Goal: Check status: Check status

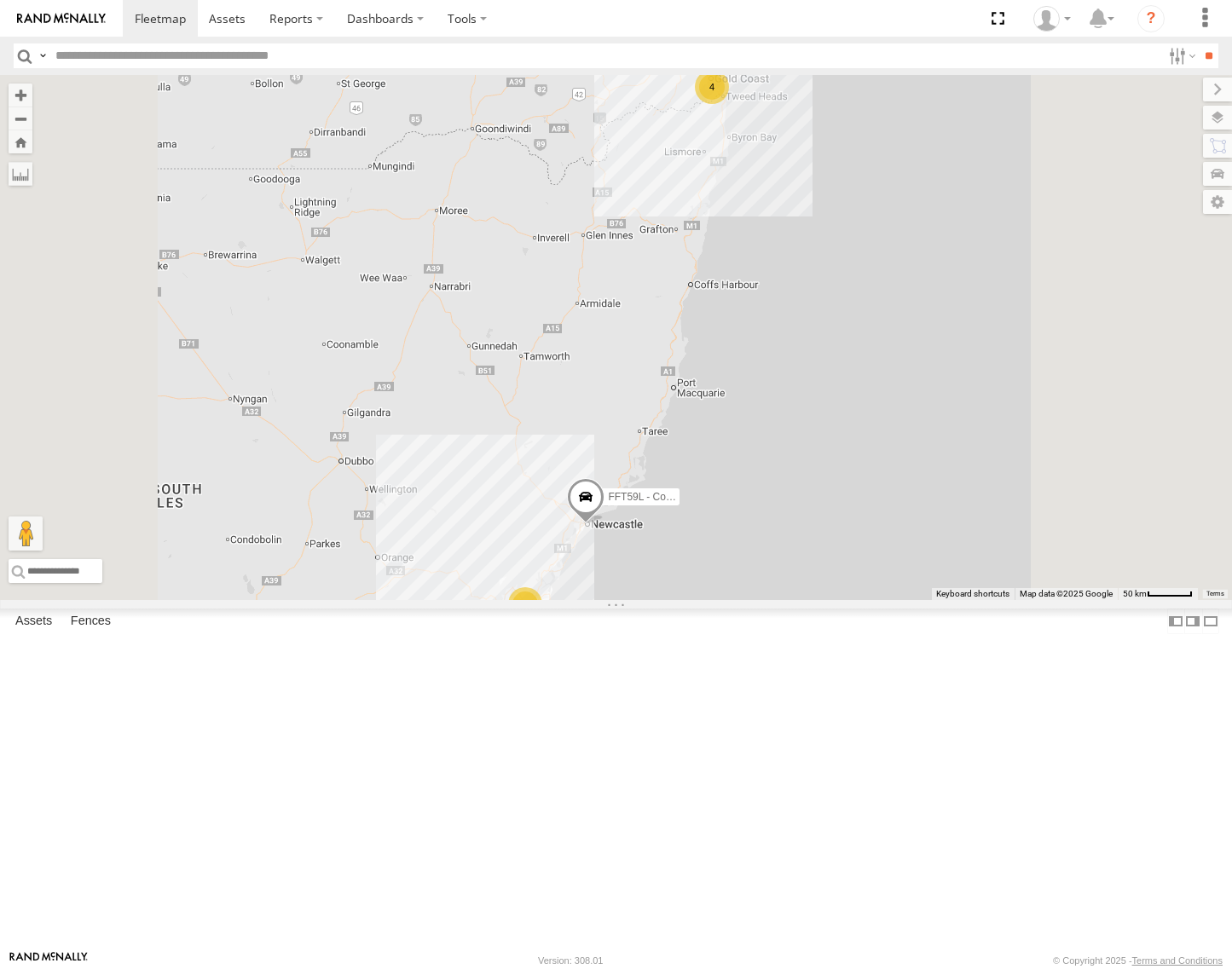
click at [0, 0] on div "[PERSON_NAME] - Yellow" at bounding box center [0, 0] width 0 height 0
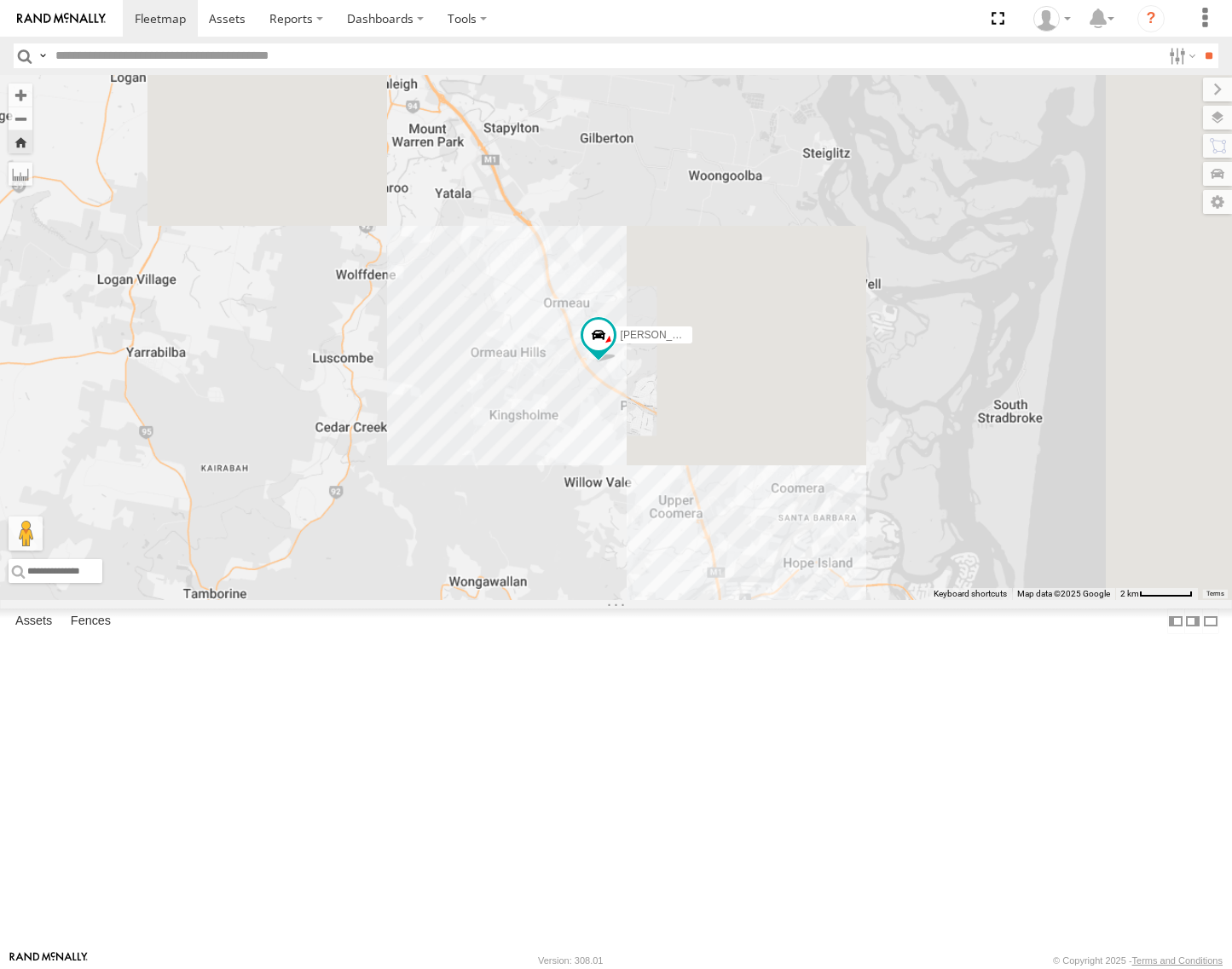
drag, startPoint x: 940, startPoint y: 672, endPoint x: 833, endPoint y: 605, distance: 126.2
click at [840, 600] on div "[PERSON_NAME] - Yellow" at bounding box center [616, 338] width 1232 height 526
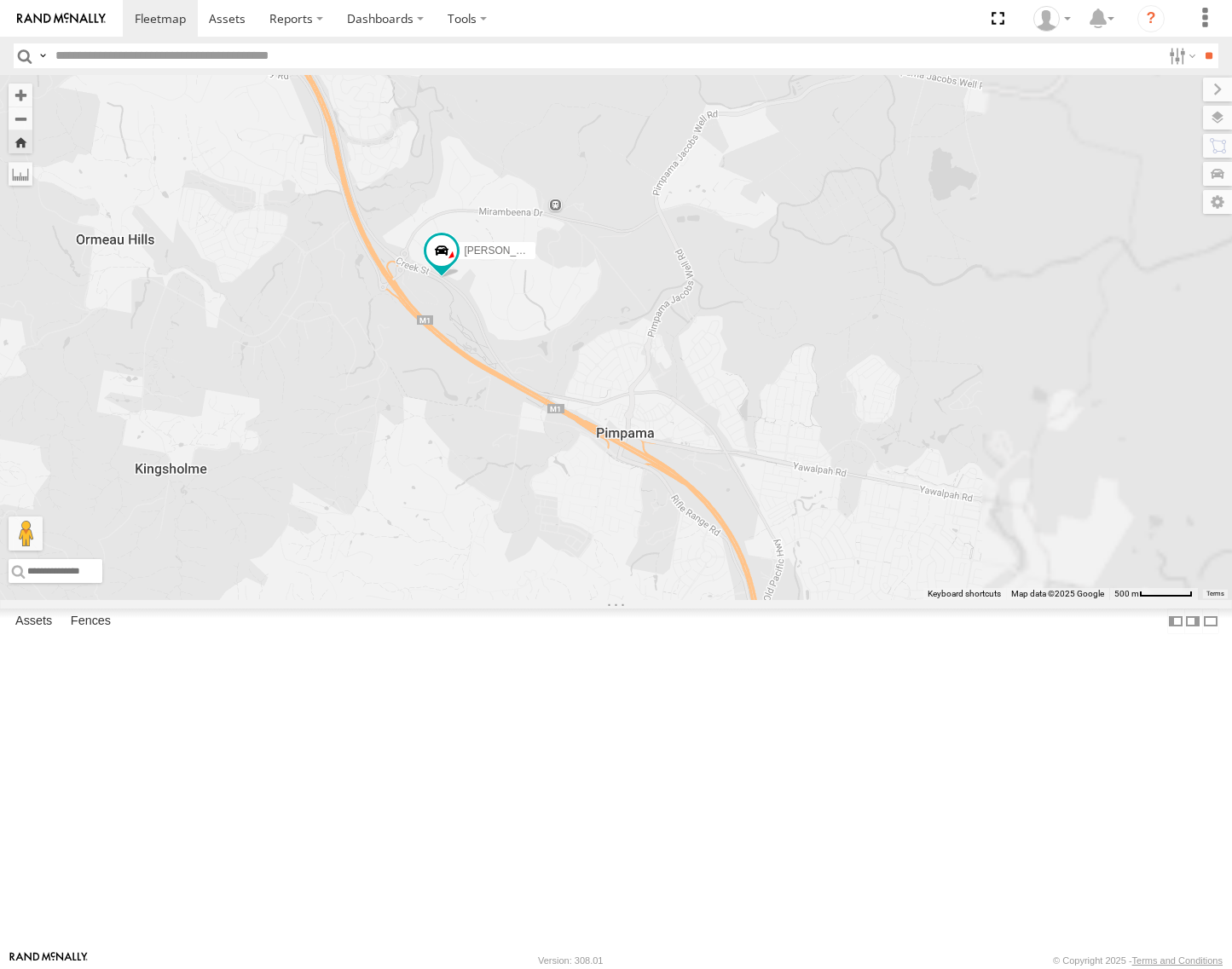
drag, startPoint x: 884, startPoint y: 590, endPoint x: 719, endPoint y: 611, distance: 166.3
click at [719, 600] on div "[PERSON_NAME] - Yellow" at bounding box center [616, 338] width 1232 height 526
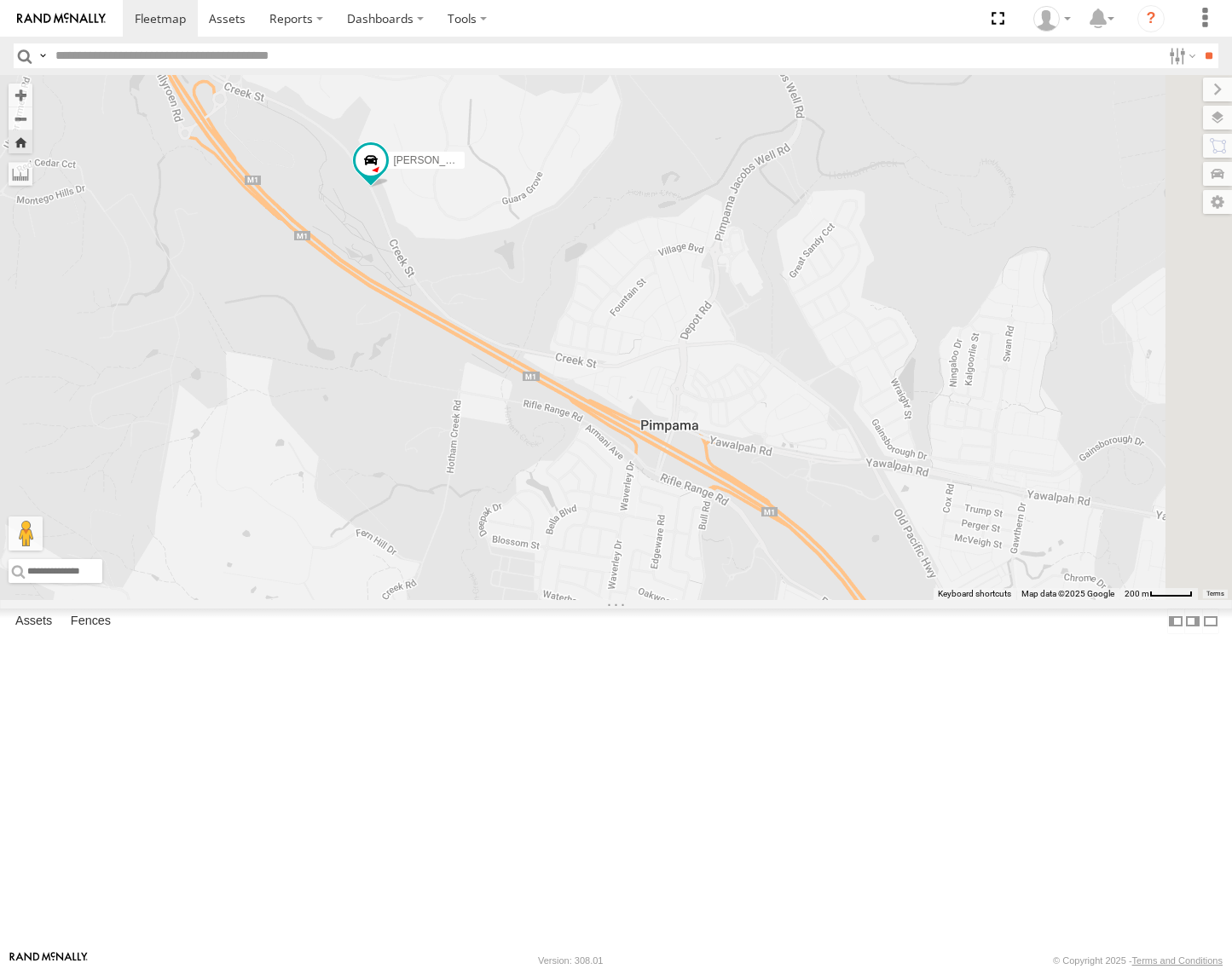
drag, startPoint x: 823, startPoint y: 506, endPoint x: 671, endPoint y: 410, distance: 179.8
click at [671, 410] on div "[PERSON_NAME] - Yellow" at bounding box center [616, 338] width 1232 height 526
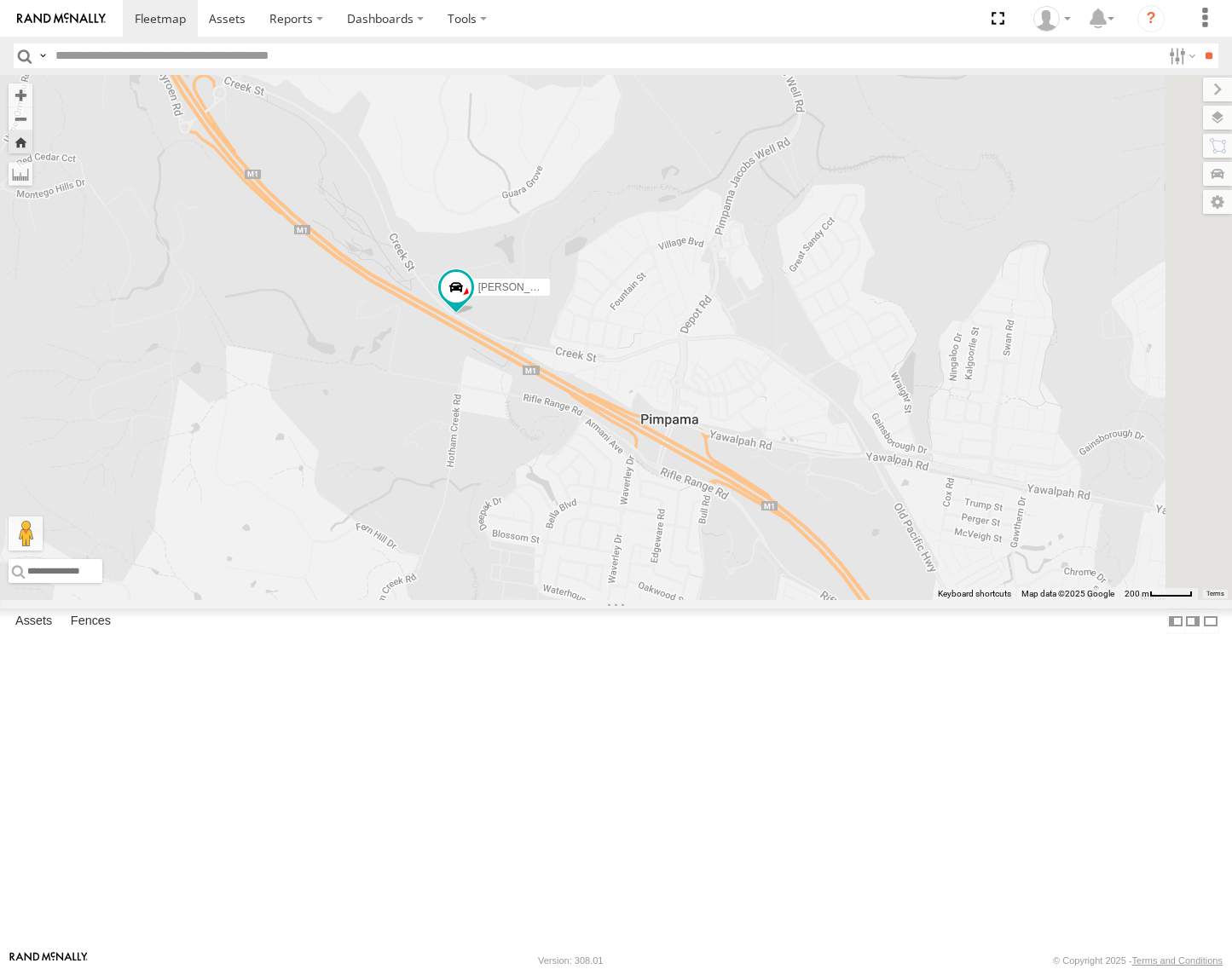
click at [710, 572] on div "[PERSON_NAME] - Yellow" at bounding box center [616, 338] width 1232 height 526
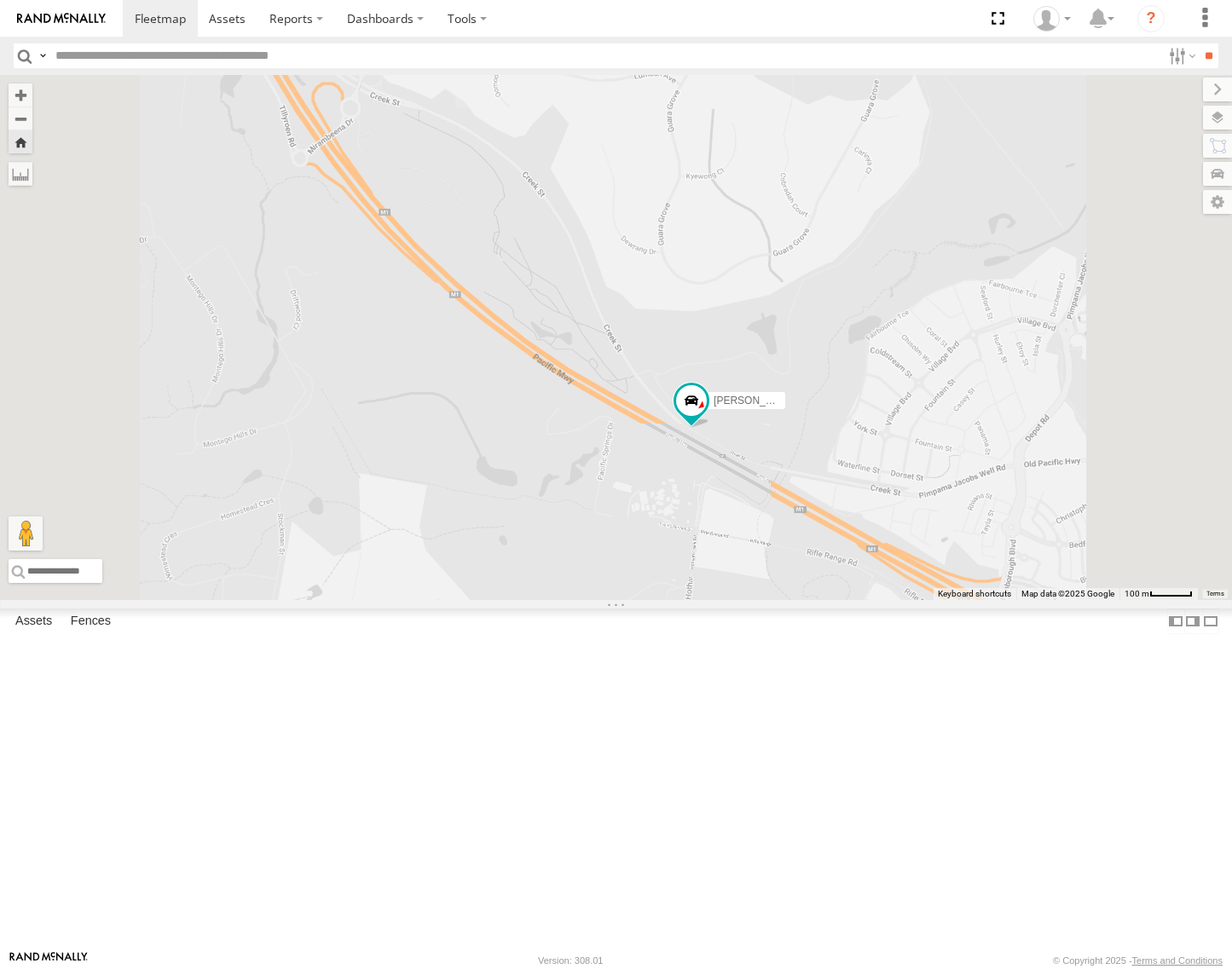
drag, startPoint x: 646, startPoint y: 580, endPoint x: 973, endPoint y: 713, distance: 353.0
click at [973, 600] on div "[PERSON_NAME] - Yellow" at bounding box center [616, 338] width 1232 height 526
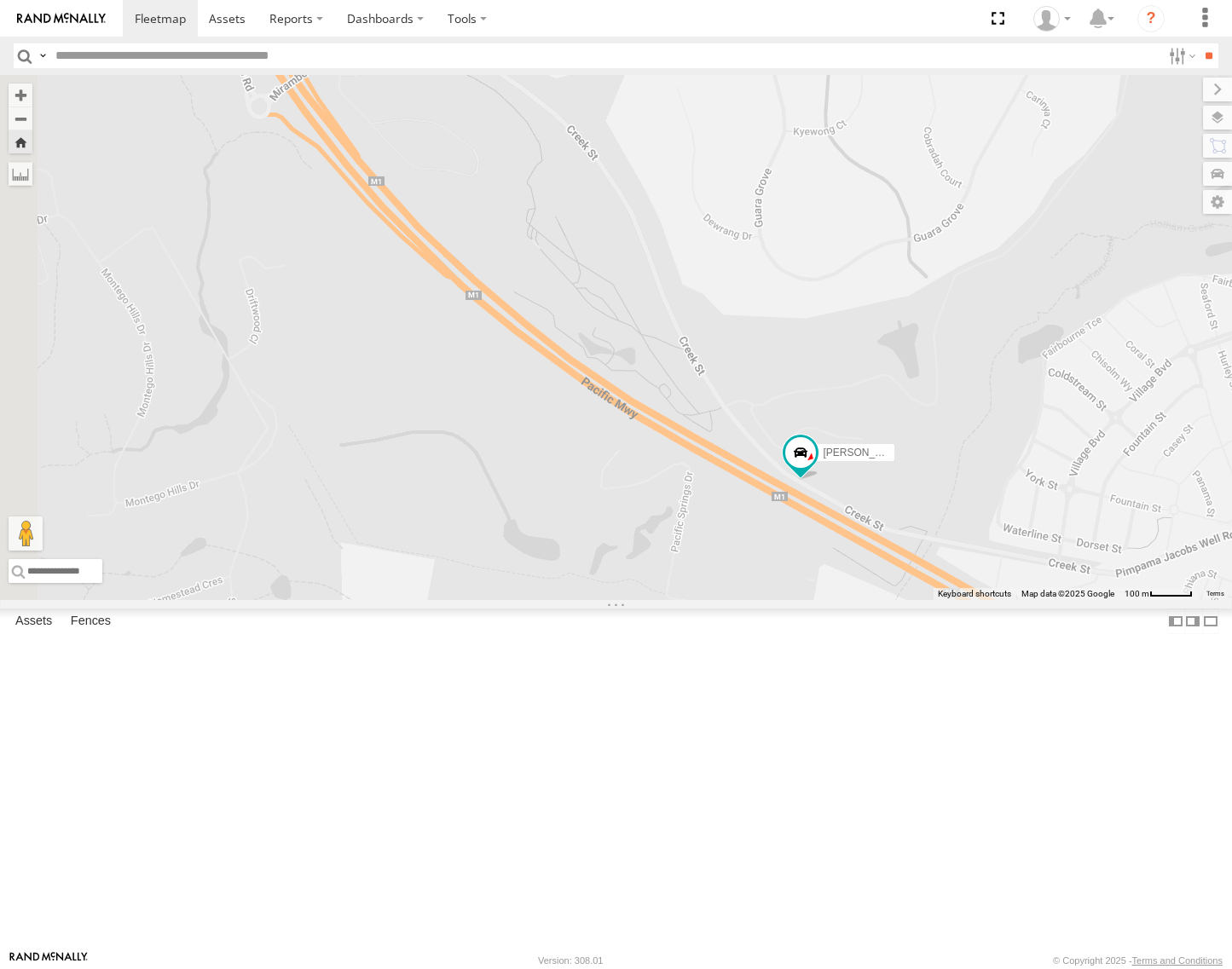
drag, startPoint x: 891, startPoint y: 674, endPoint x: 574, endPoint y: 525, distance: 350.3
click at [574, 525] on div "[PERSON_NAME] - Yellow" at bounding box center [616, 338] width 1232 height 526
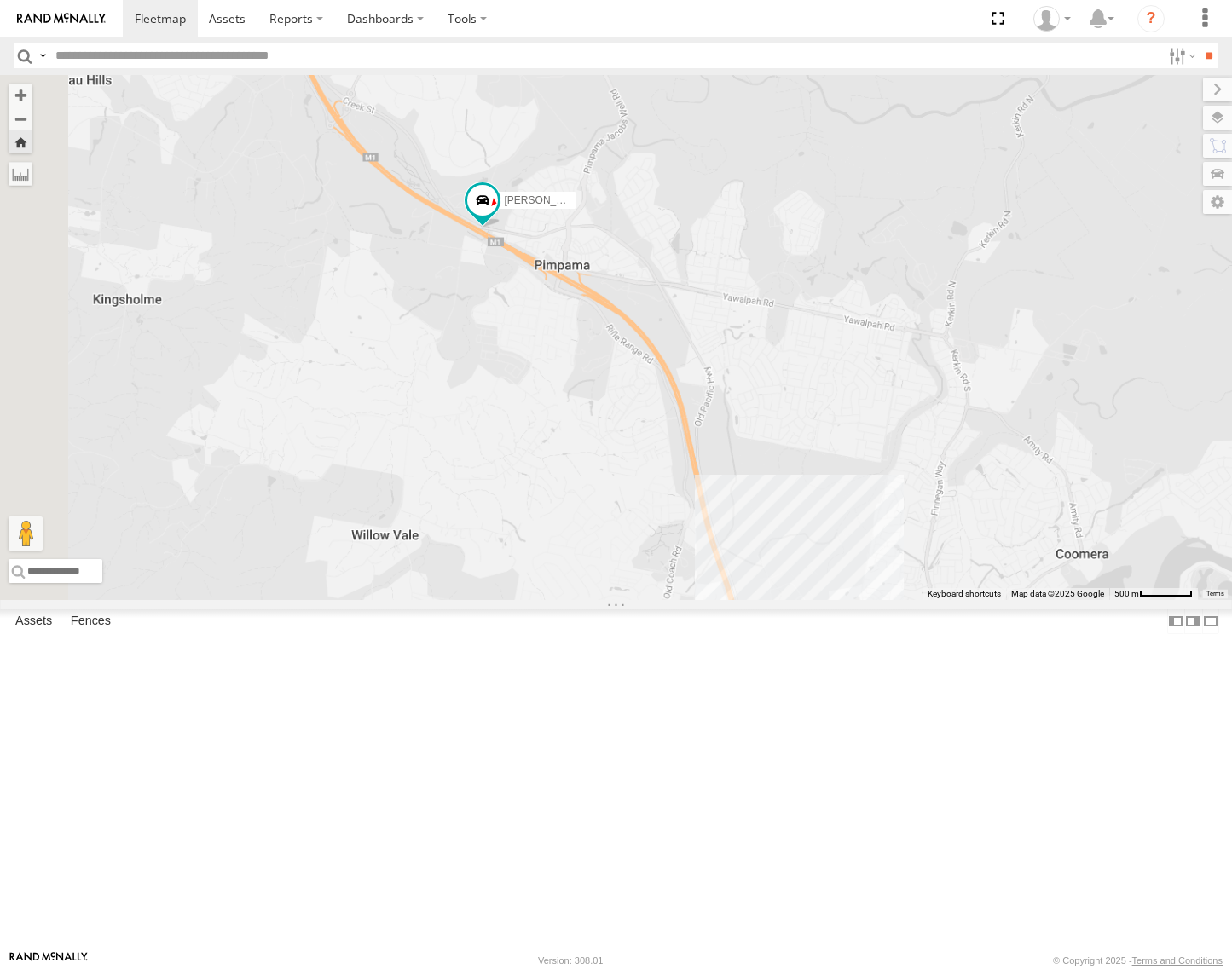
drag, startPoint x: 941, startPoint y: 706, endPoint x: 797, endPoint y: 526, distance: 230.5
click at [774, 518] on div "[PERSON_NAME] - Yellow" at bounding box center [616, 338] width 1232 height 526
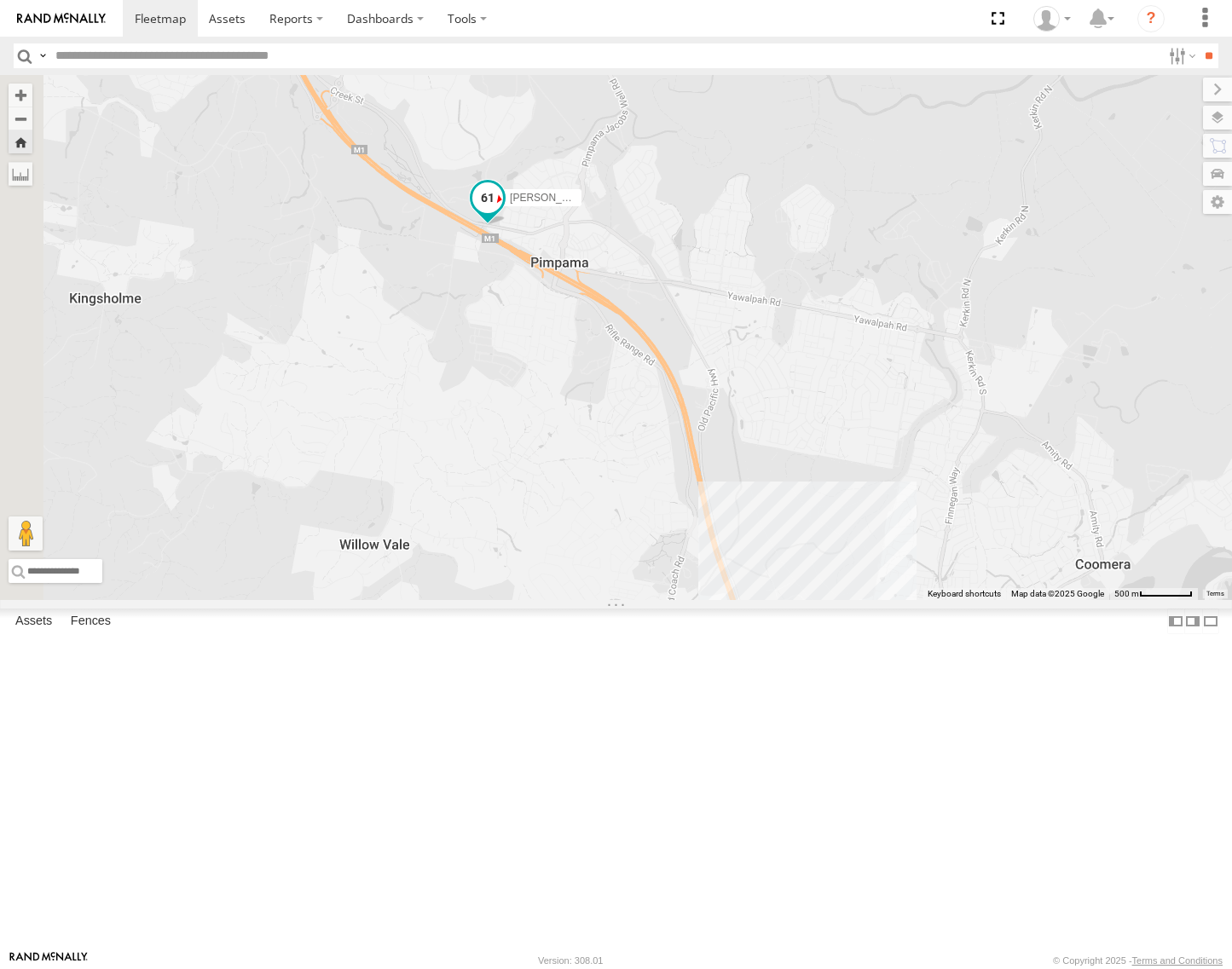
click at [503, 213] on span at bounding box center [487, 198] width 30 height 30
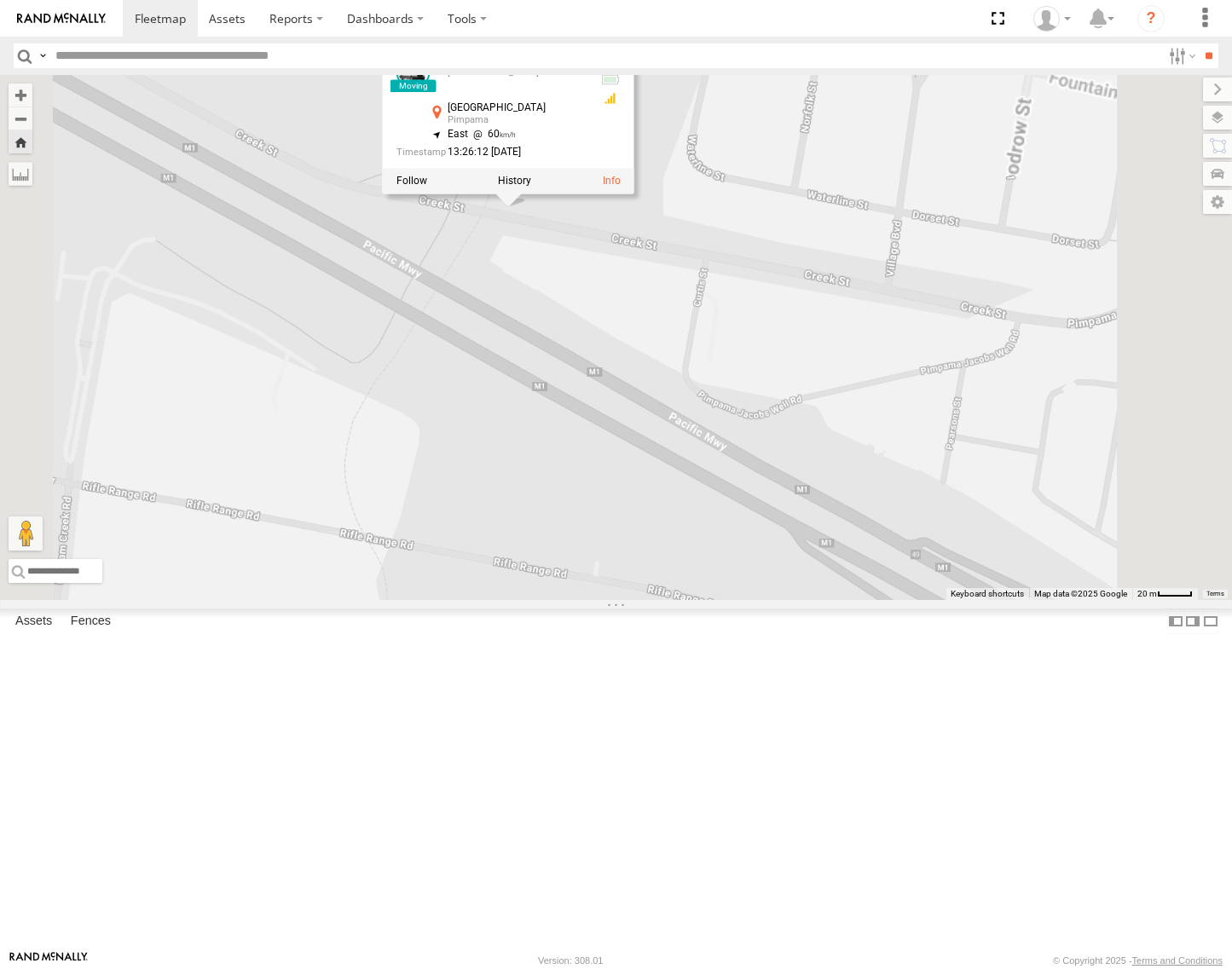
drag, startPoint x: 776, startPoint y: 308, endPoint x: 736, endPoint y: 477, distance: 173.7
click at [729, 496] on div "[PERSON_NAME] - Yellow [PERSON_NAME] - Yellow Brisbane Creek [GEOGRAPHIC_DATA] …" at bounding box center [616, 338] width 1232 height 526
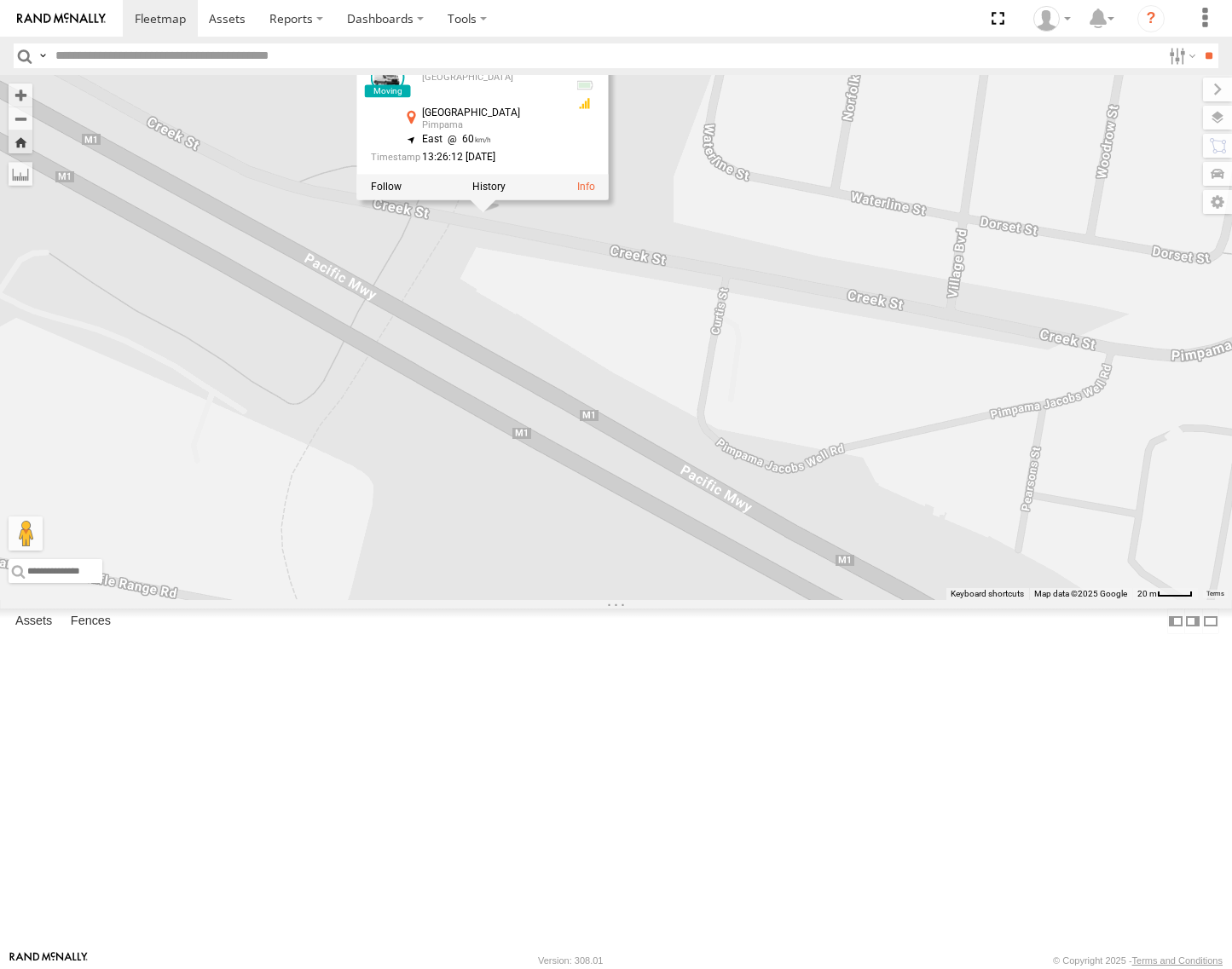
click at [401, 193] on label at bounding box center [385, 186] width 30 height 12
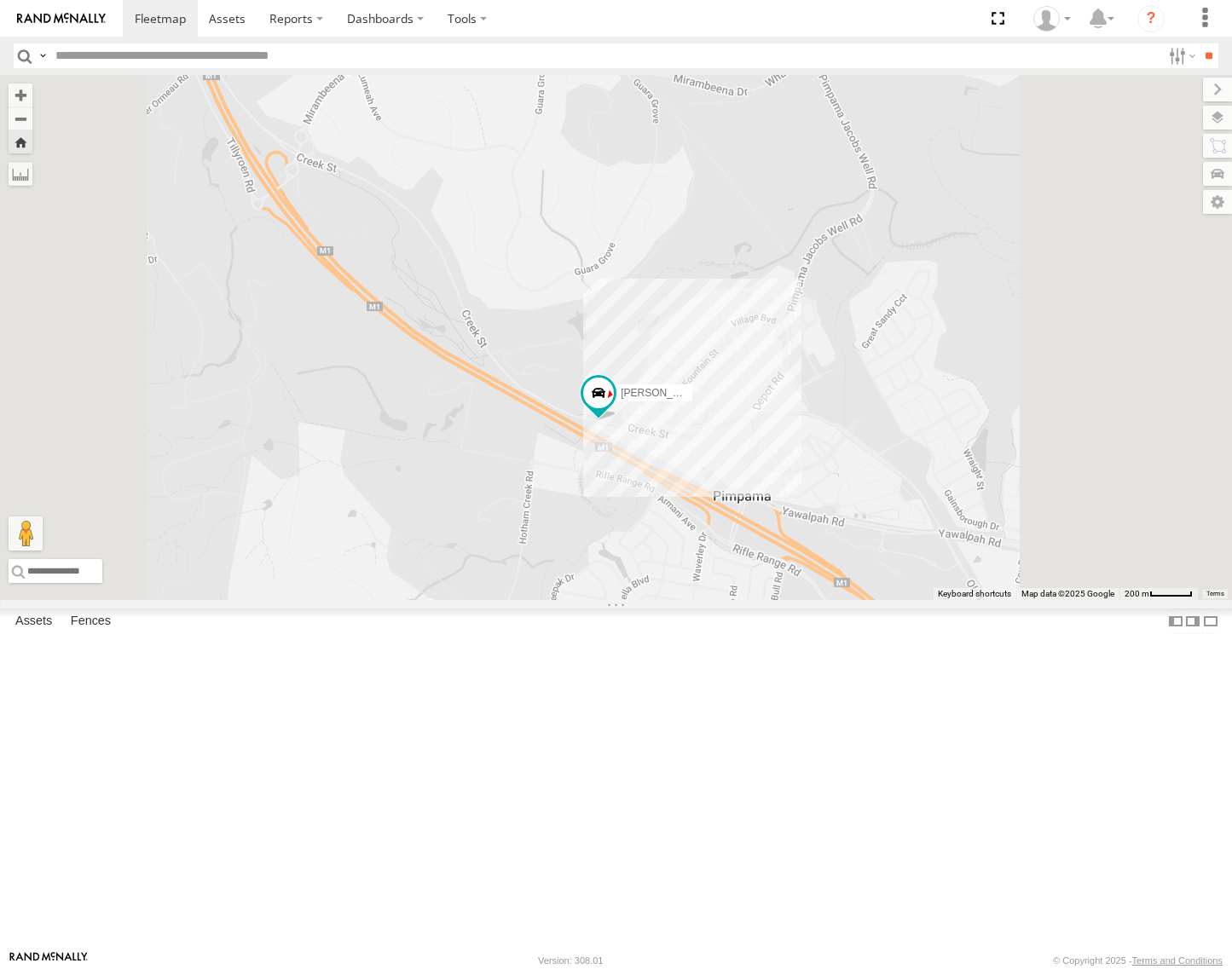
drag, startPoint x: 911, startPoint y: 639, endPoint x: 901, endPoint y: 636, distance: 10.4
click at [901, 600] on div "[PERSON_NAME] - Yellow" at bounding box center [616, 338] width 1232 height 526
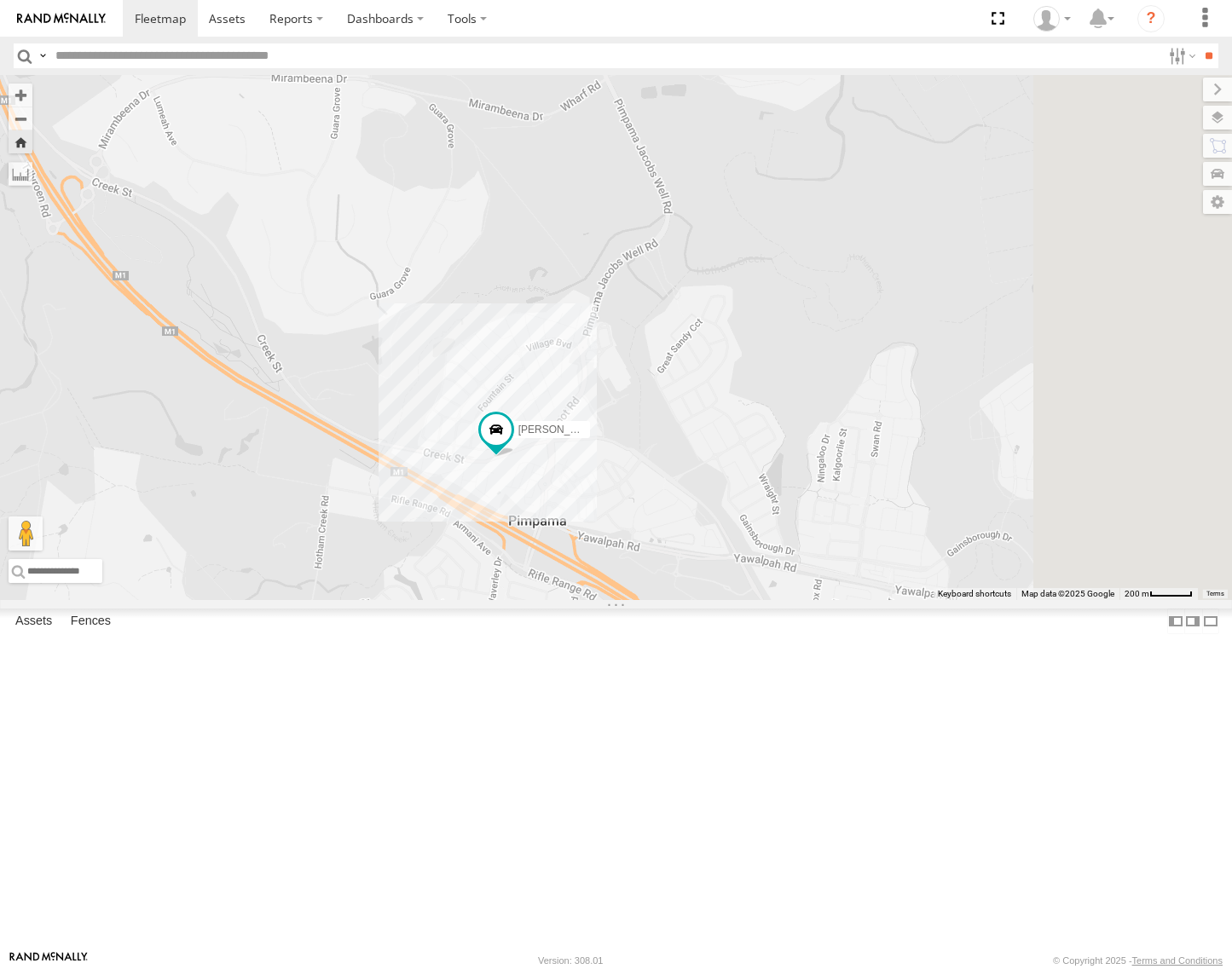
drag, startPoint x: 957, startPoint y: 617, endPoint x: 744, endPoint y: 640, distance: 214.2
click at [742, 600] on div "[PERSON_NAME] - Yellow" at bounding box center [616, 338] width 1232 height 526
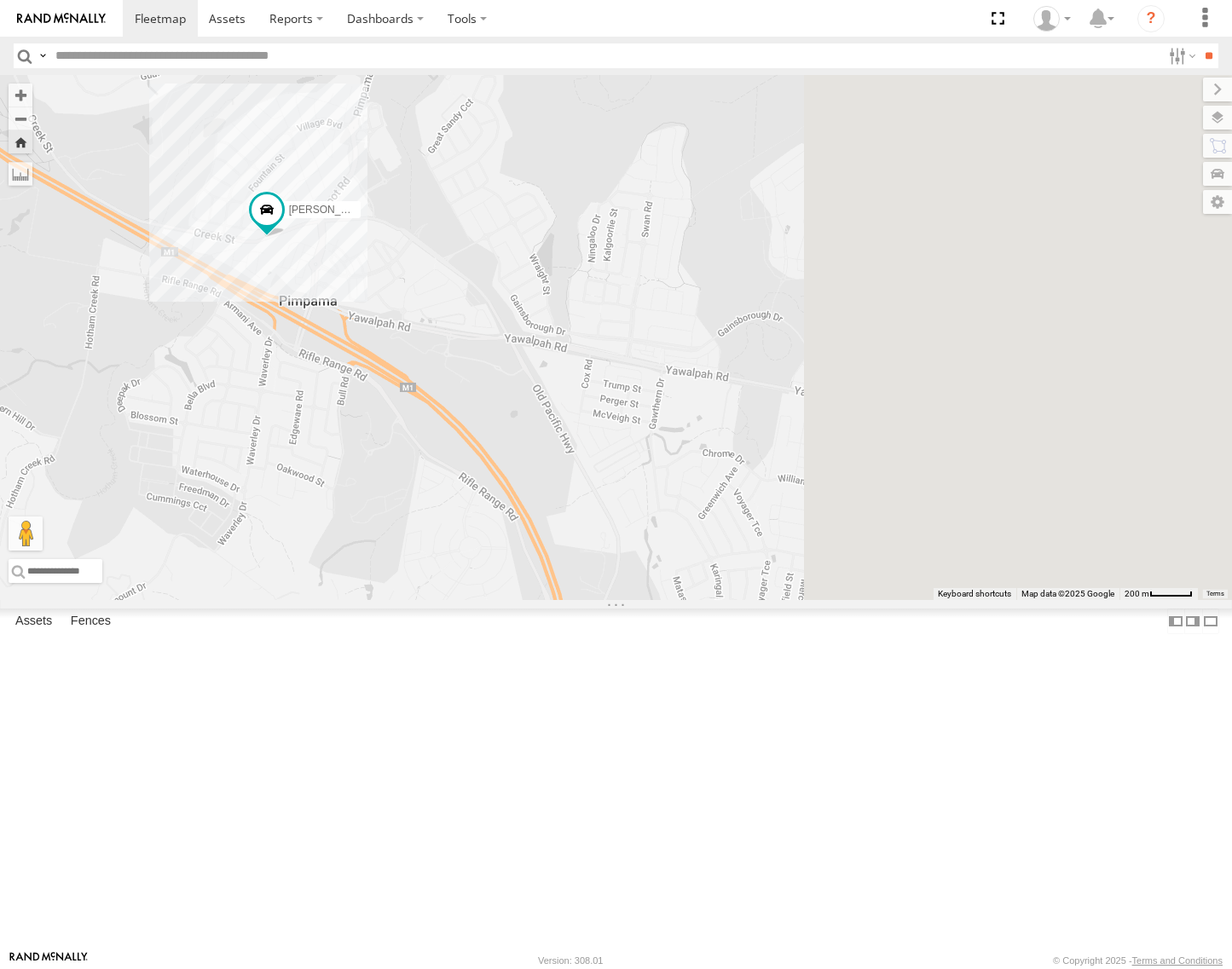
drag, startPoint x: 927, startPoint y: 679, endPoint x: 692, endPoint y: 449, distance: 328.8
click at [692, 449] on div "[PERSON_NAME] - Yellow" at bounding box center [616, 338] width 1232 height 526
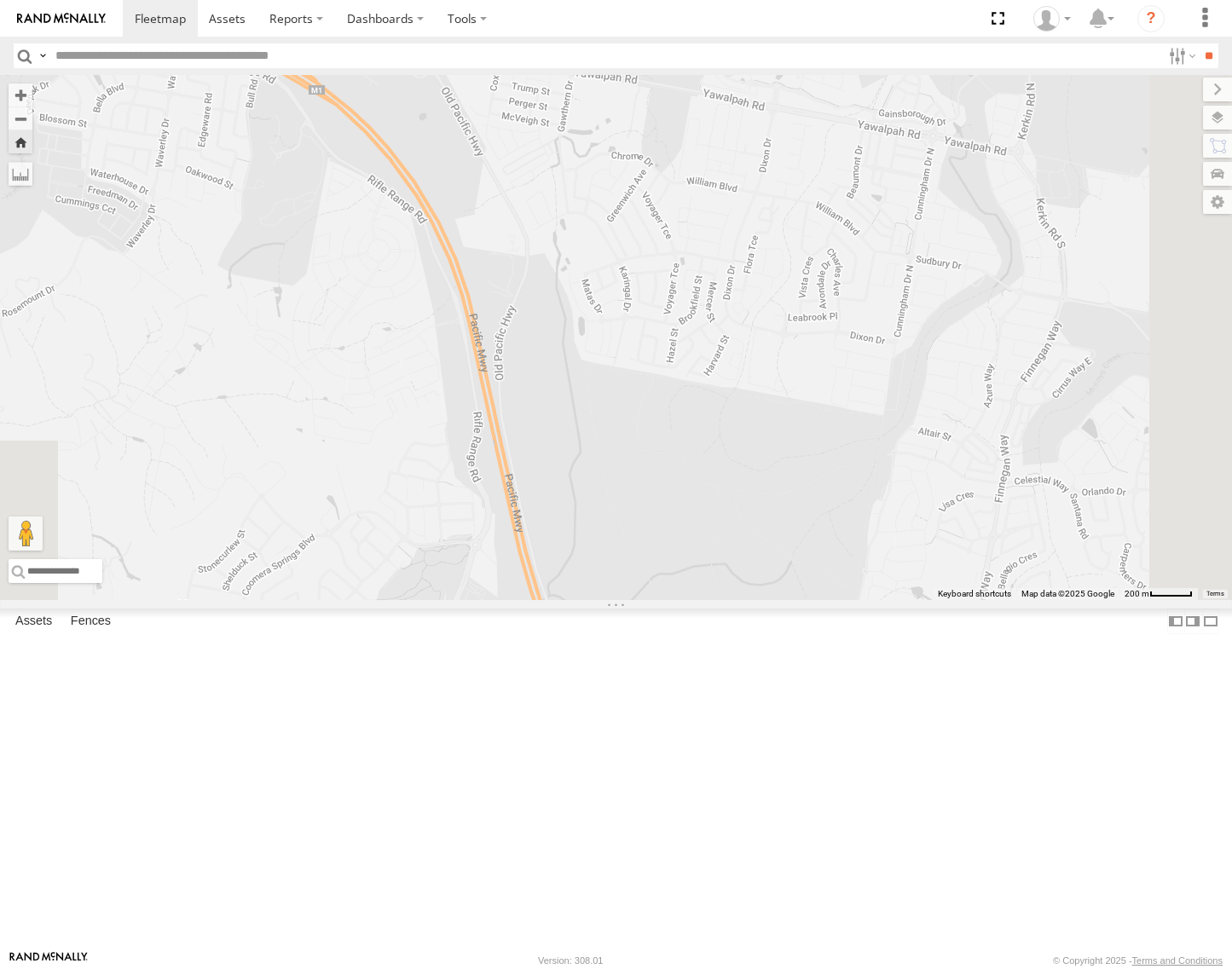
drag, startPoint x: 1027, startPoint y: 653, endPoint x: 952, endPoint y: 363, distance: 299.5
click at [952, 363] on div "[PERSON_NAME] - Yellow" at bounding box center [616, 338] width 1232 height 526
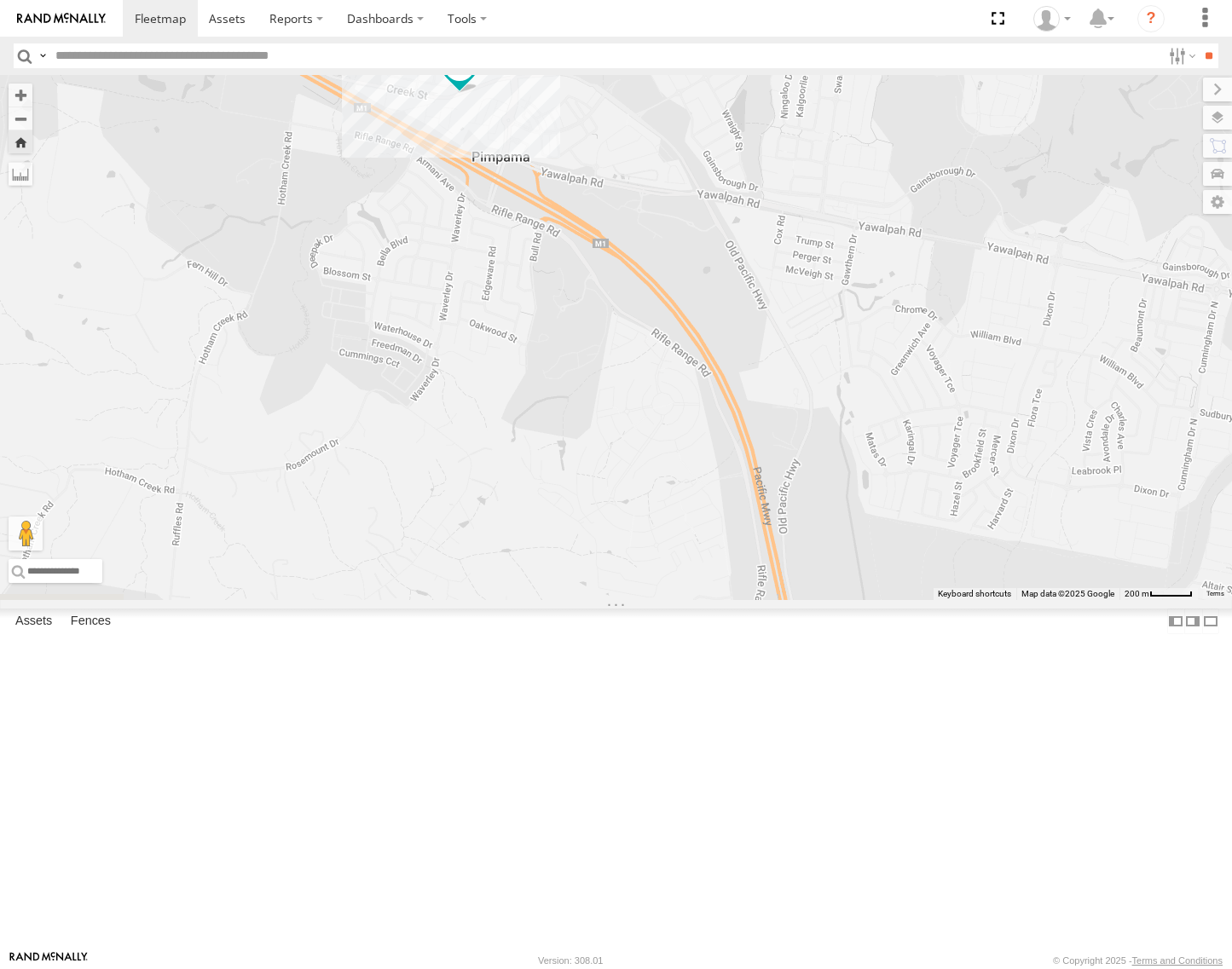
drag, startPoint x: 645, startPoint y: 318, endPoint x: 882, endPoint y: 452, distance: 272.3
click at [882, 452] on div "[PERSON_NAME] - Yellow" at bounding box center [616, 338] width 1232 height 526
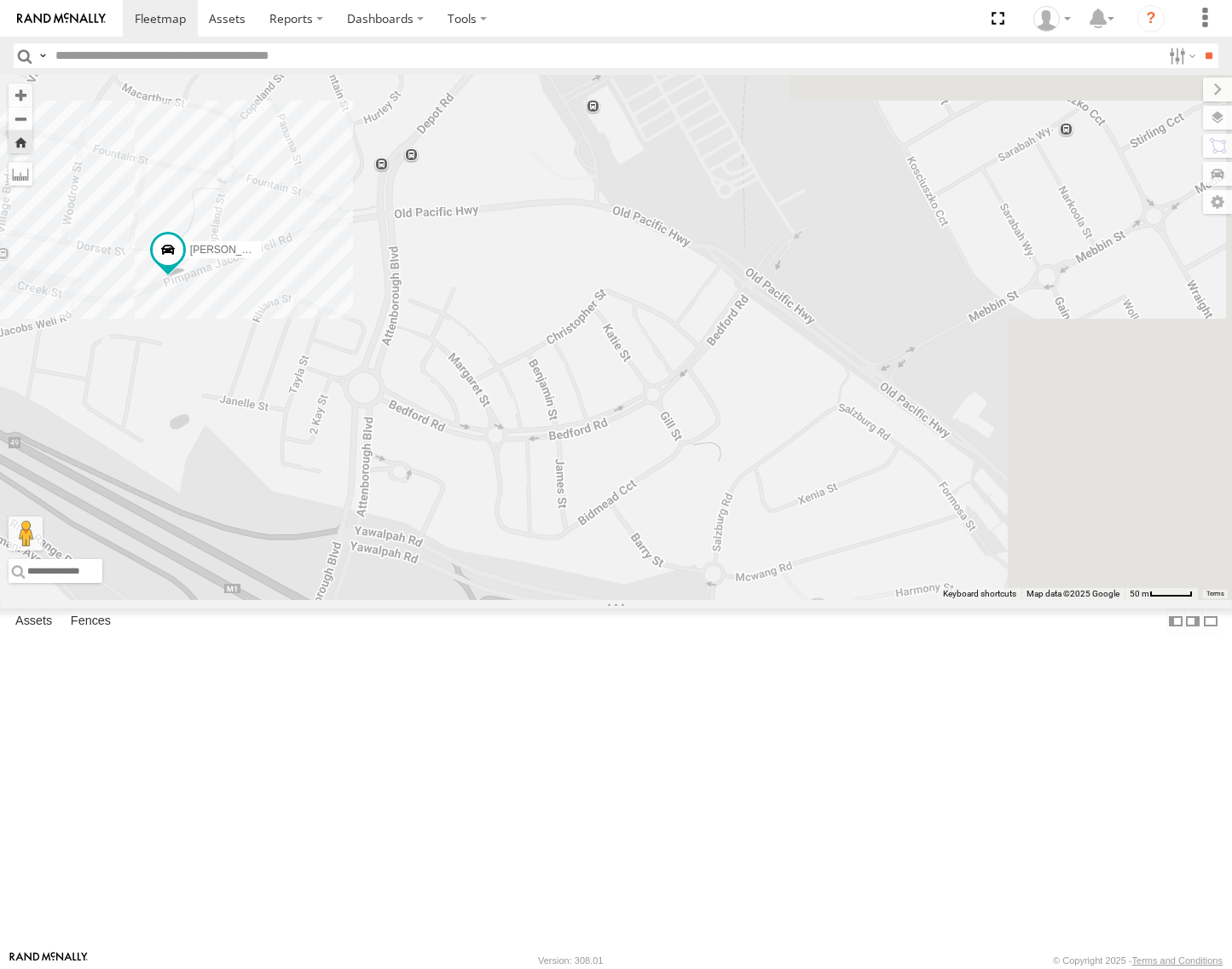
drag, startPoint x: 697, startPoint y: 257, endPoint x: 577, endPoint y: 617, distance: 379.5
click at [504, 600] on div "[PERSON_NAME] - Yellow" at bounding box center [616, 338] width 1232 height 526
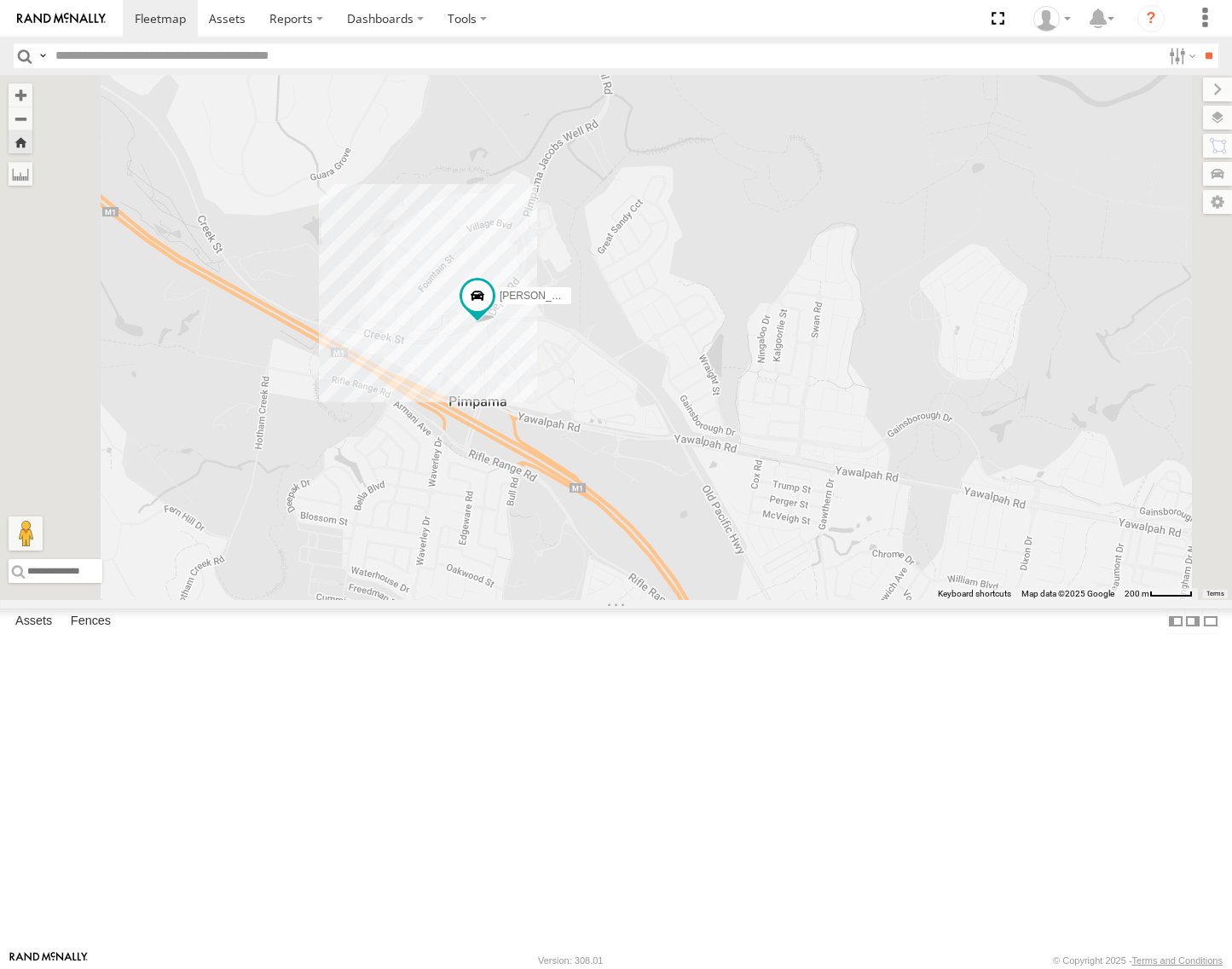
drag, startPoint x: 705, startPoint y: 534, endPoint x: 764, endPoint y: 516, distance: 61.7
click at [764, 516] on div "[PERSON_NAME] - Yellow" at bounding box center [616, 338] width 1232 height 526
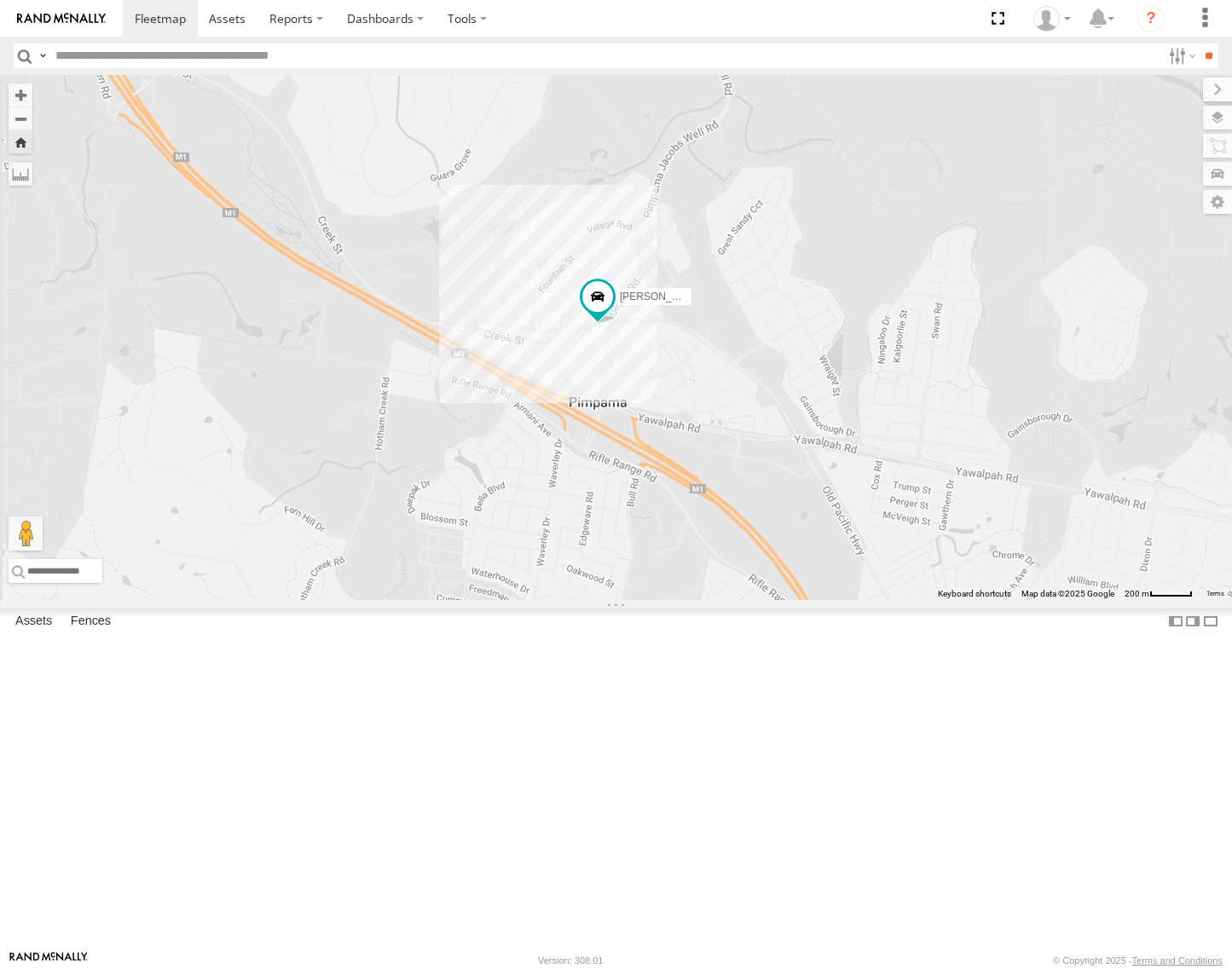
drag, startPoint x: 765, startPoint y: 525, endPoint x: 820, endPoint y: 539, distance: 56.8
click at [820, 539] on div "[PERSON_NAME] - Yellow" at bounding box center [616, 338] width 1232 height 526
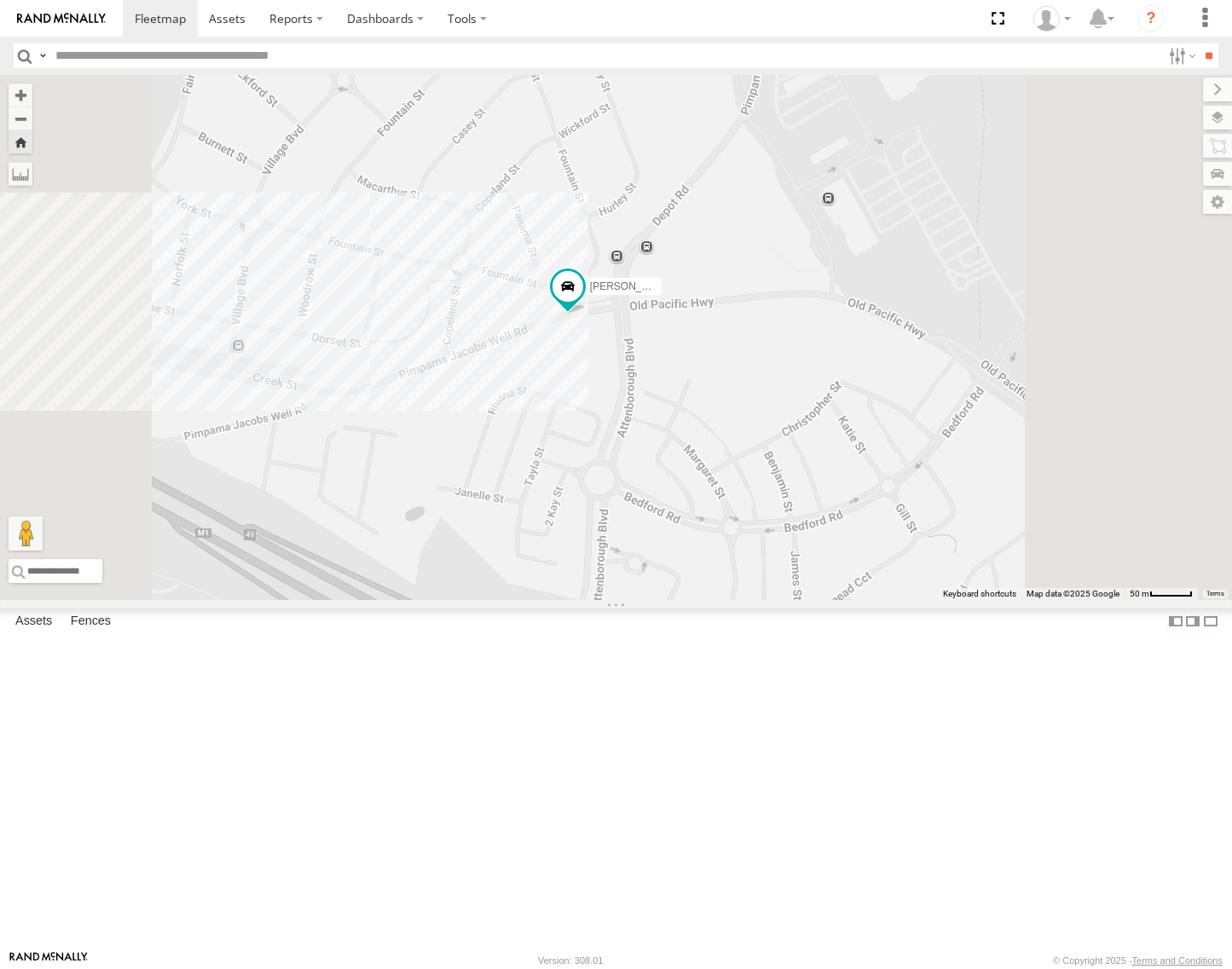
drag, startPoint x: 825, startPoint y: 487, endPoint x: 823, endPoint y: 537, distance: 50.0
click at [823, 537] on div "[PERSON_NAME] - Yellow" at bounding box center [616, 338] width 1232 height 526
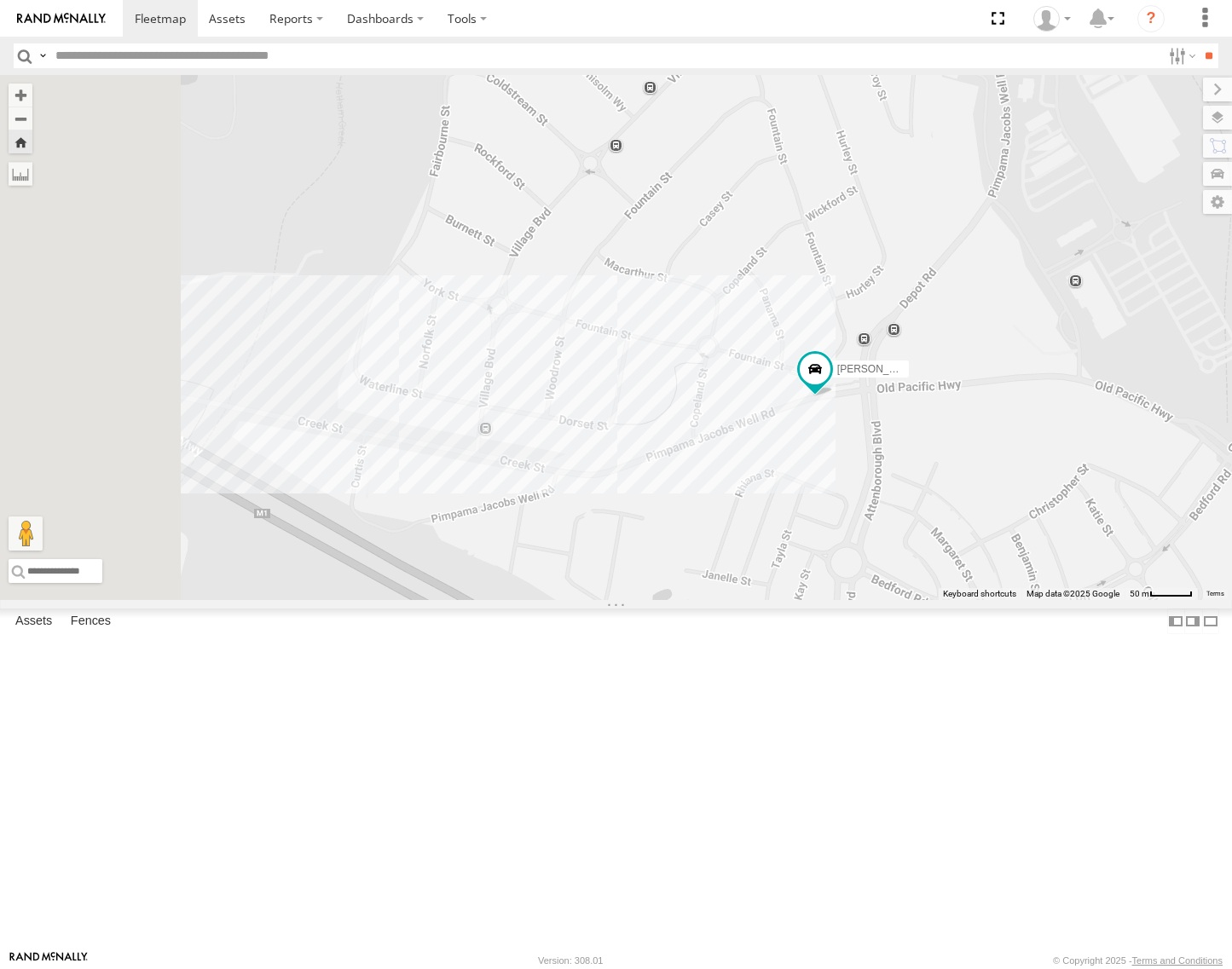
drag, startPoint x: 817, startPoint y: 560, endPoint x: 1064, endPoint y: 614, distance: 252.8
click at [1064, 600] on div "[PERSON_NAME] - Yellow" at bounding box center [616, 338] width 1232 height 526
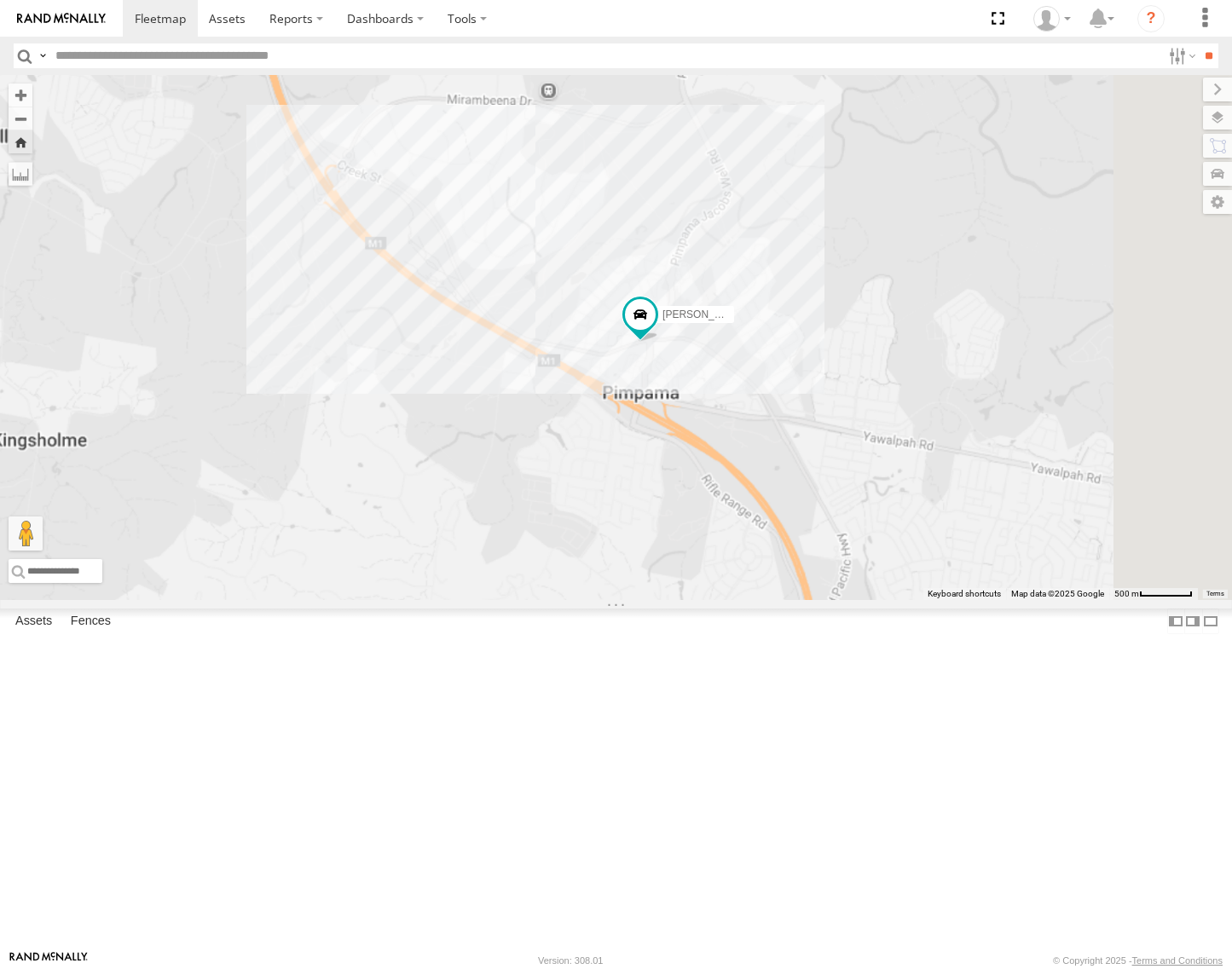
drag, startPoint x: 1064, startPoint y: 633, endPoint x: 858, endPoint y: 539, distance: 226.4
click at [858, 539] on div "[PERSON_NAME] - Yellow" at bounding box center [616, 338] width 1232 height 526
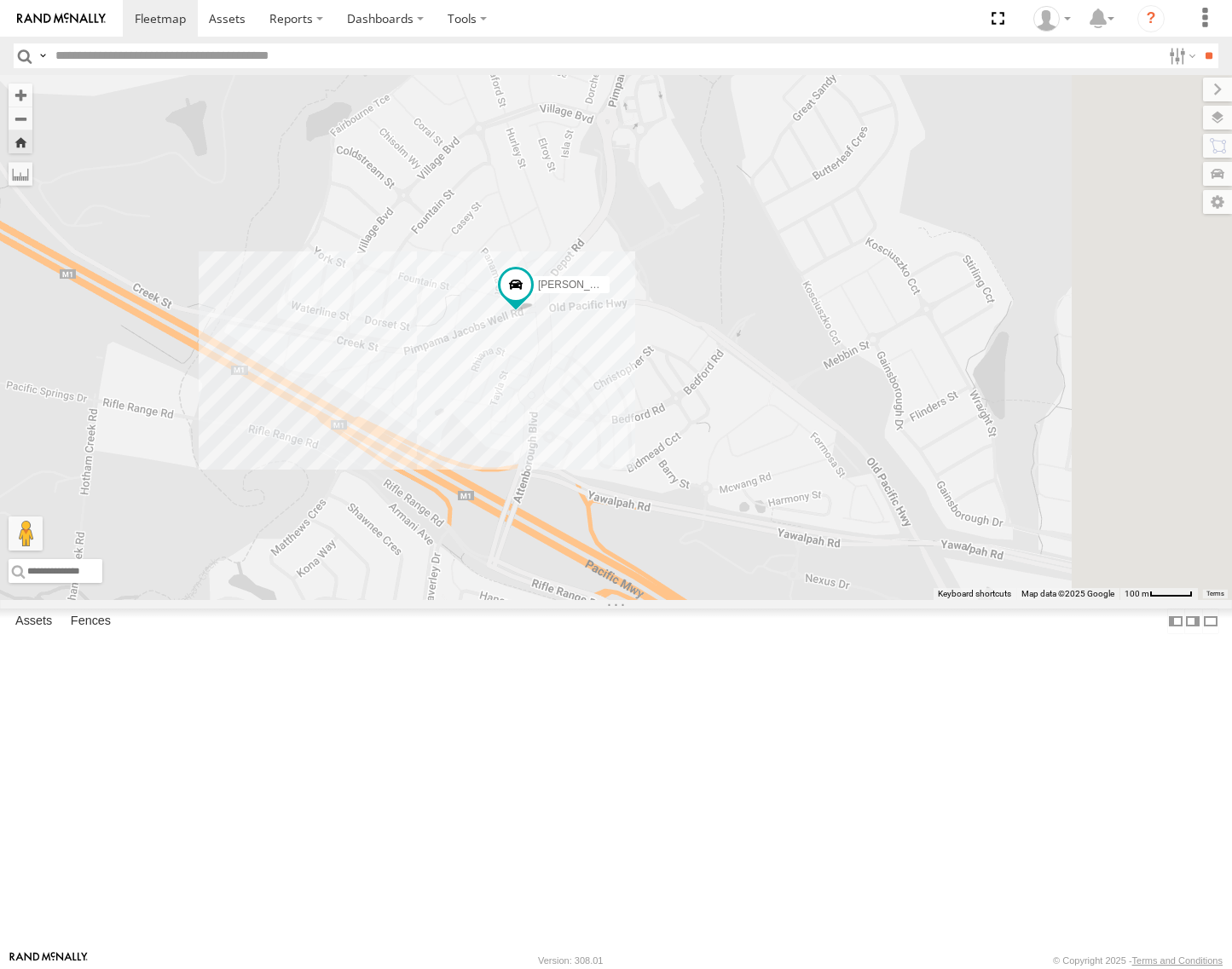
drag, startPoint x: 834, startPoint y: 496, endPoint x: 747, endPoint y: 538, distance: 96.6
click at [747, 538] on div "[PERSON_NAME] - Yellow" at bounding box center [616, 338] width 1232 height 526
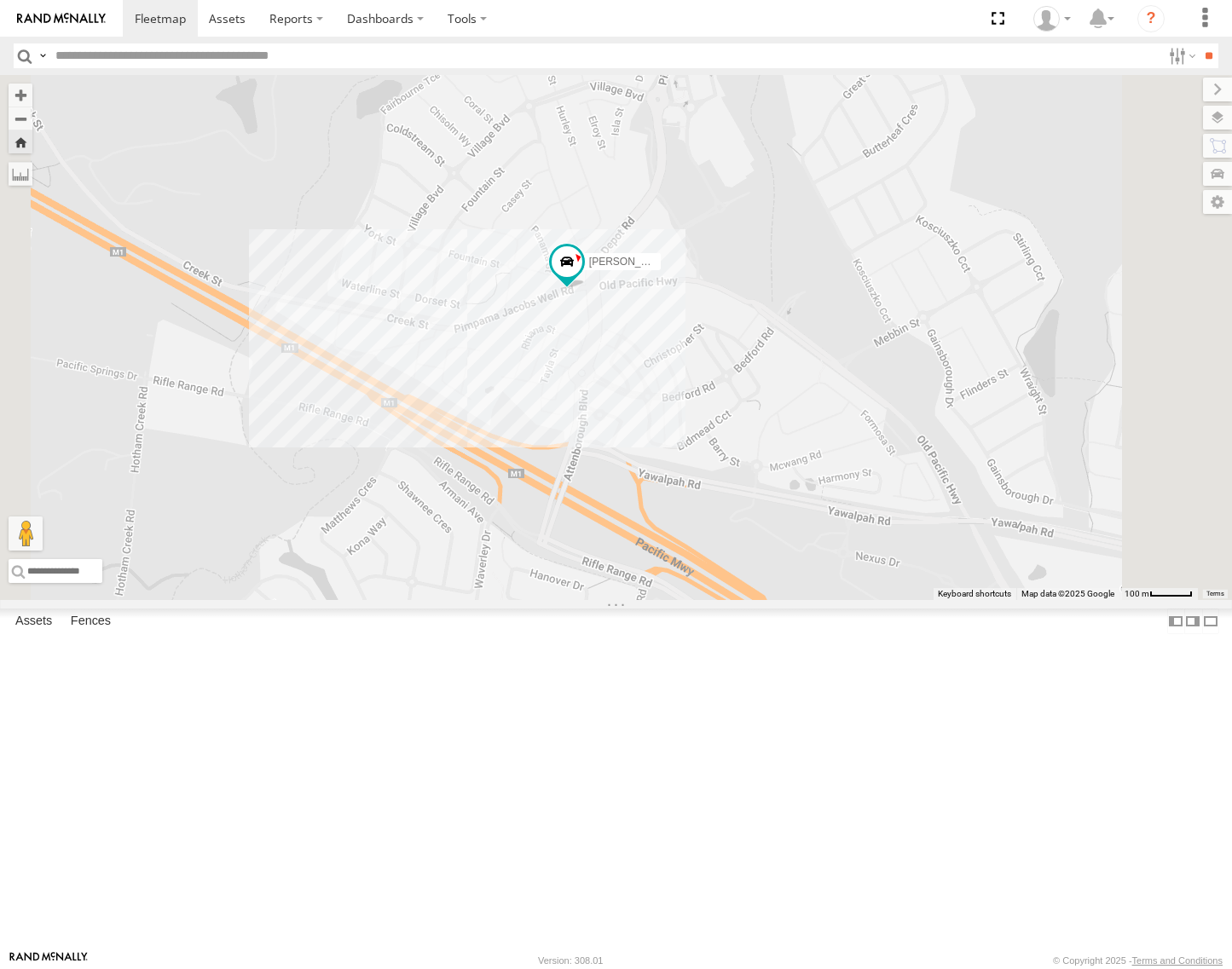
drag, startPoint x: 804, startPoint y: 555, endPoint x: 885, endPoint y: 528, distance: 85.4
click at [875, 527] on div "[PERSON_NAME] - Yellow" at bounding box center [616, 338] width 1232 height 526
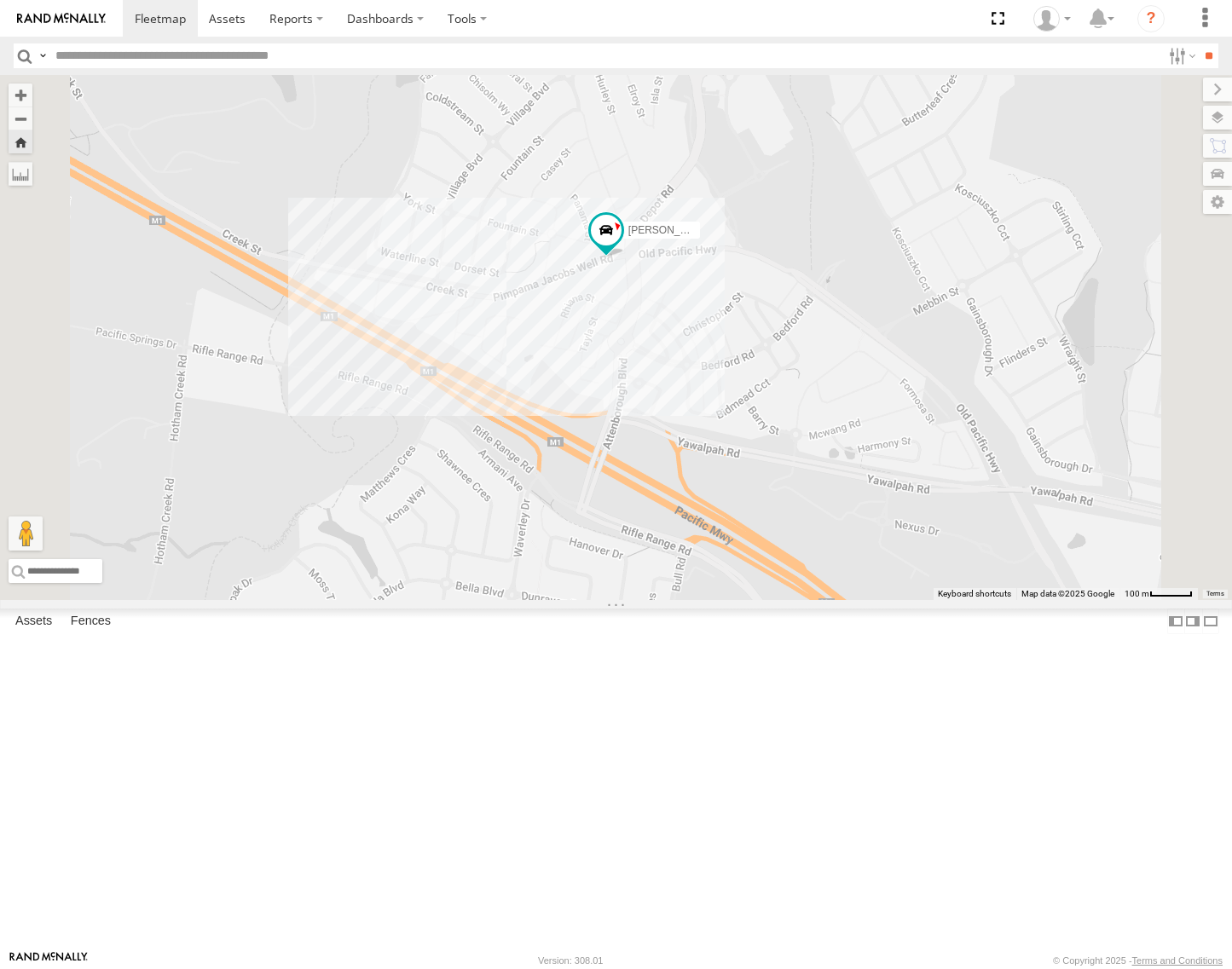
drag, startPoint x: 865, startPoint y: 510, endPoint x: 891, endPoint y: 483, distance: 37.5
click at [891, 483] on div "[PERSON_NAME] - Yellow" at bounding box center [616, 338] width 1232 height 526
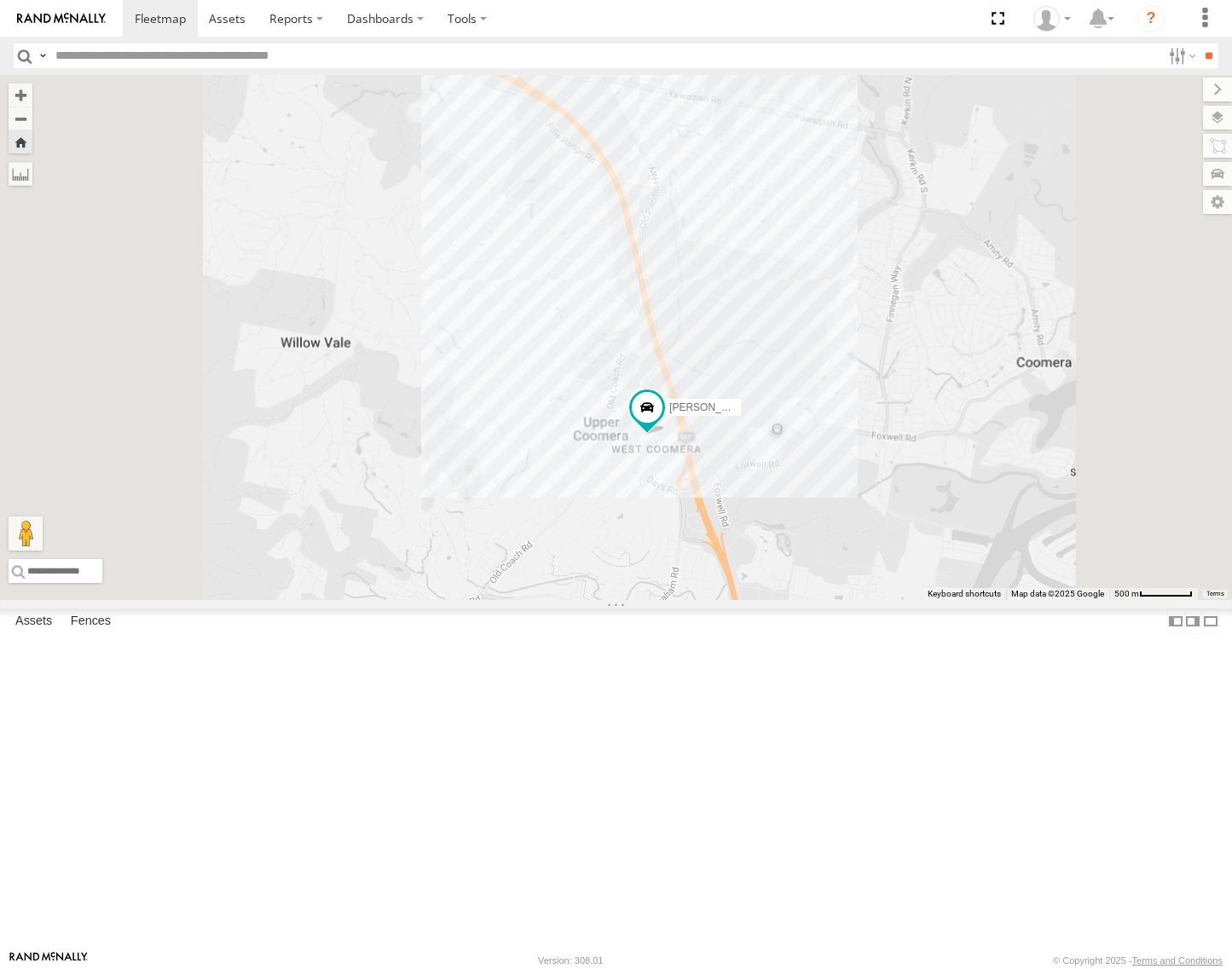
drag, startPoint x: 696, startPoint y: 348, endPoint x: 776, endPoint y: 499, distance: 170.9
click at [776, 499] on div "[PERSON_NAME] - Yellow" at bounding box center [616, 338] width 1232 height 526
